Goal: Information Seeking & Learning: Find specific page/section

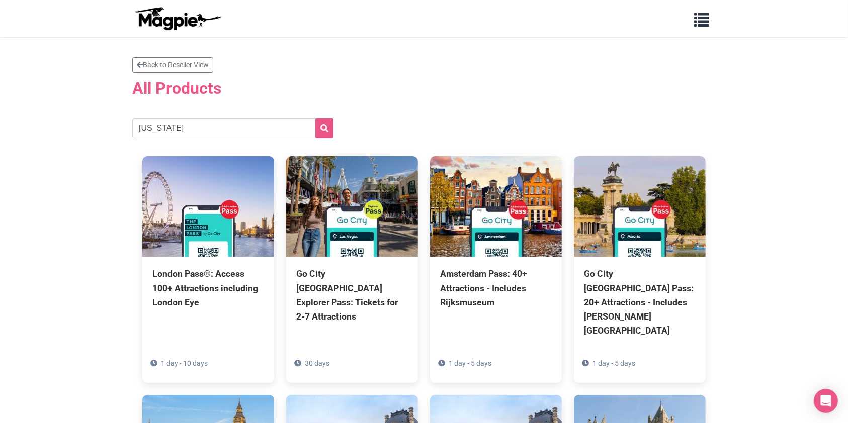
type input "[US_STATE]"
click at [315, 118] on button "submit" at bounding box center [324, 128] width 18 height 20
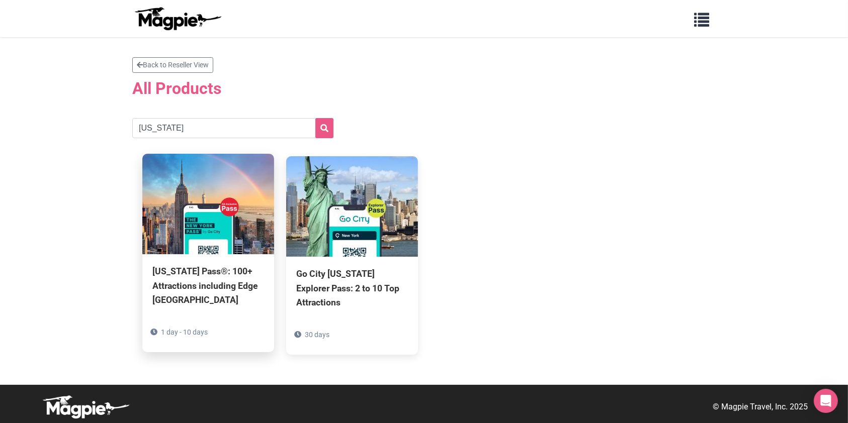
click at [202, 258] on div "[US_STATE] Pass®: 100+ Attractions including Edge [GEOGRAPHIC_DATA] 1 day - 10 …" at bounding box center [208, 303] width 132 height 98
